Goal: Information Seeking & Learning: Learn about a topic

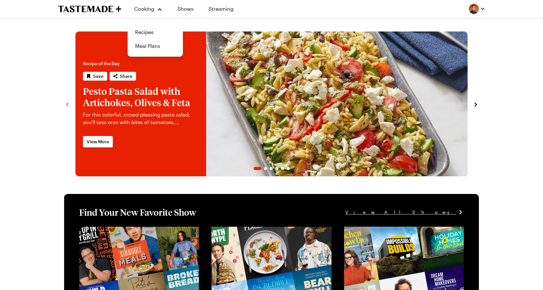
click at [155, 30] on link "Recipes" at bounding box center [155, 32] width 48 height 14
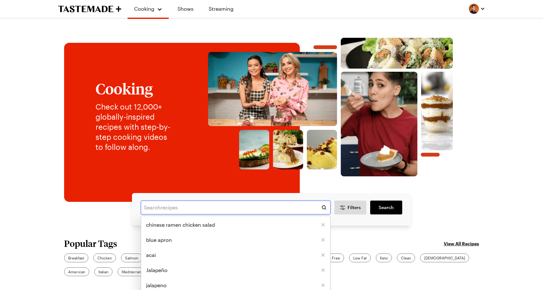
click at [308, 209] on input "text" at bounding box center [236, 207] width 190 height 14
type input "blue apron"
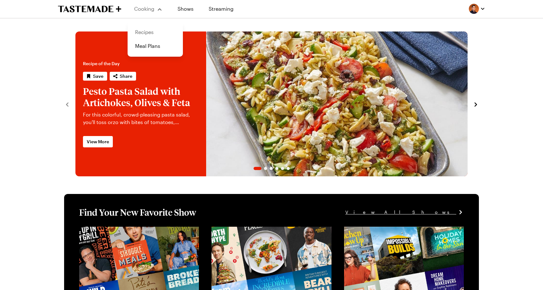
click at [146, 34] on link "Recipes" at bounding box center [155, 32] width 48 height 14
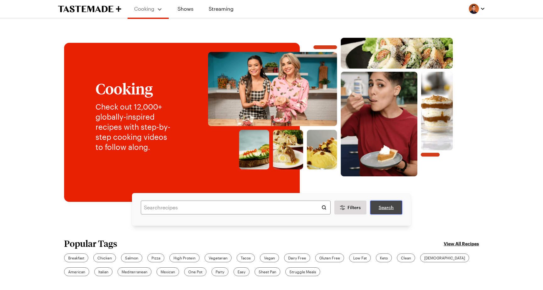
click at [383, 208] on span "Search" at bounding box center [386, 207] width 15 height 6
